Goal: Task Accomplishment & Management: Manage account settings

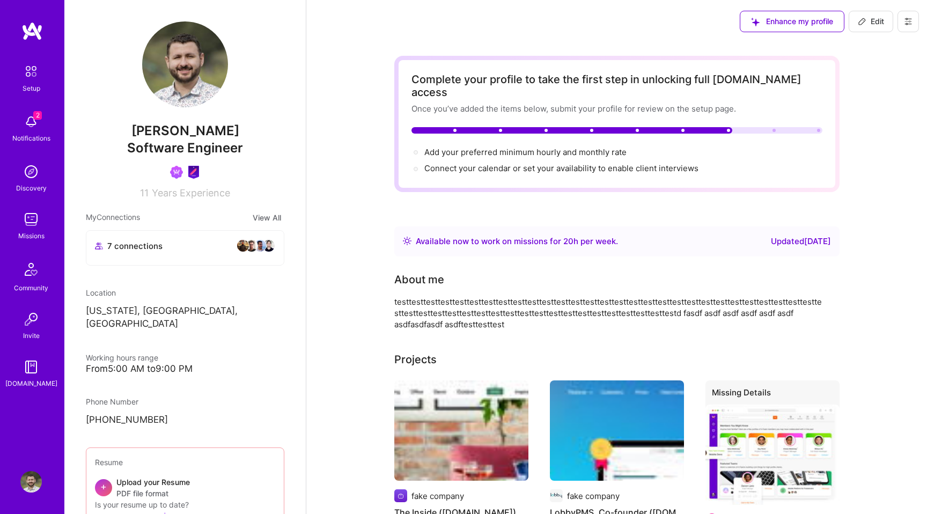
click at [882, 30] on button "Edit" at bounding box center [870, 21] width 45 height 21
select select "US"
select select "Right Now"
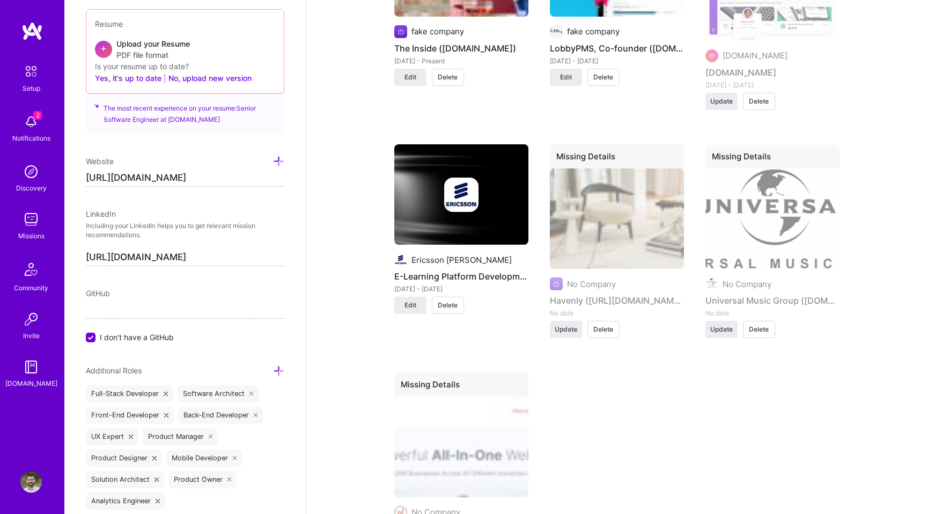
scroll to position [856, 0]
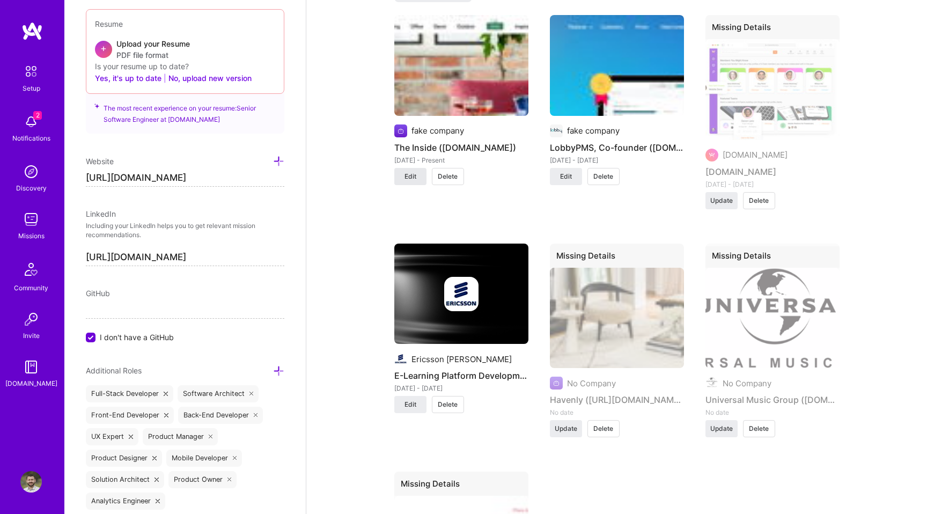
click at [407, 170] on button "Edit" at bounding box center [410, 176] width 32 height 17
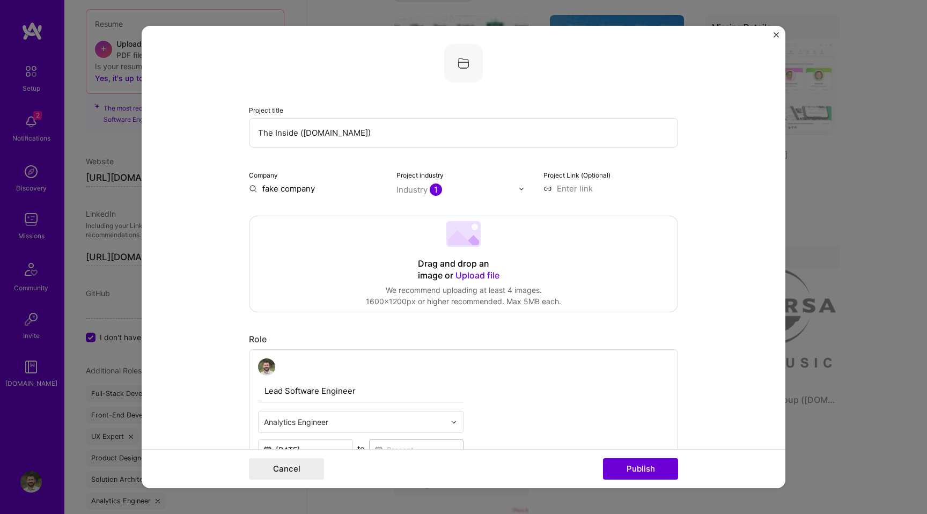
scroll to position [0, 0]
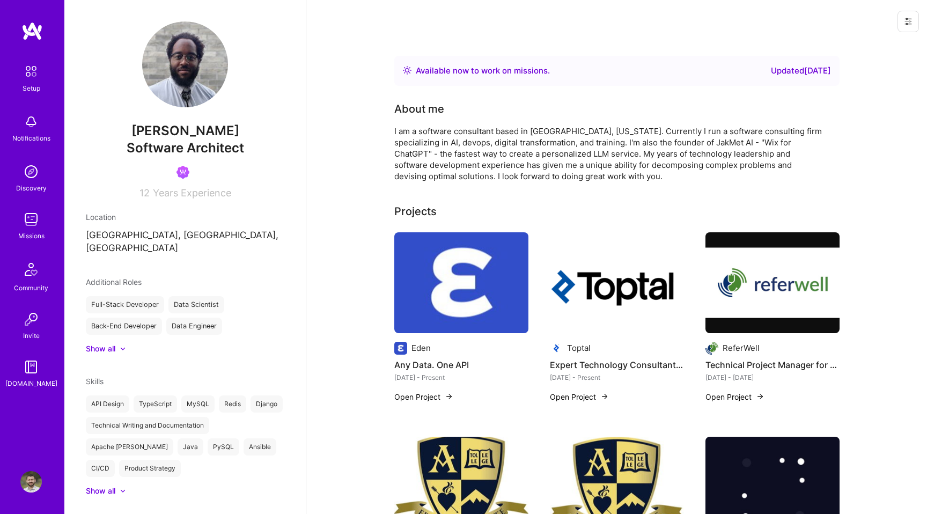
click at [904, 19] on icon at bounding box center [908, 21] width 9 height 9
click at [877, 40] on button "Login as Jonathan" at bounding box center [861, 45] width 113 height 27
